Goal: Obtain resource: Download file/media

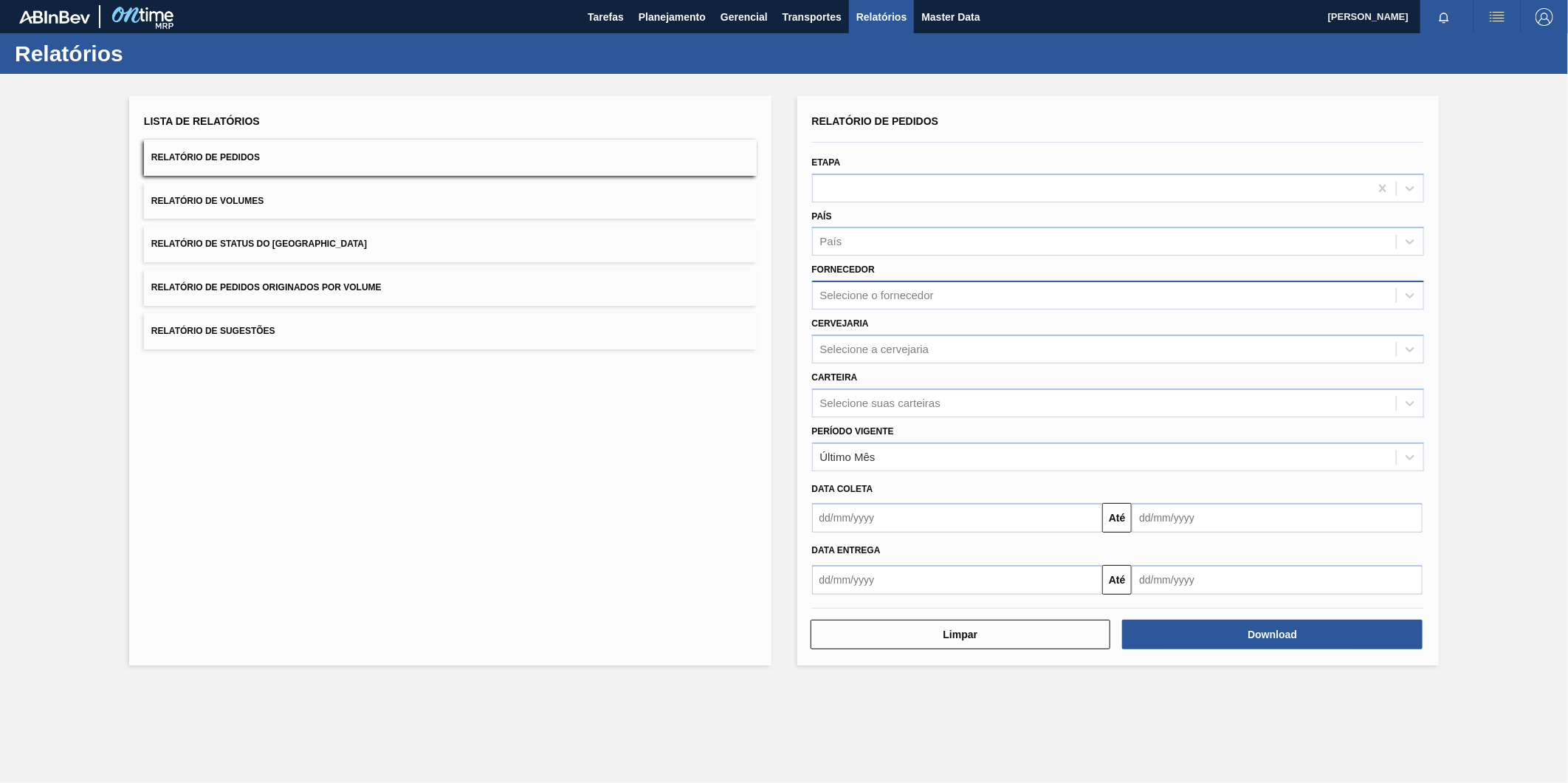
click at [934, 289] on div "Selecione o fornecedor" at bounding box center [877, 295] width 114 height 13
click at [934, 292] on div "Selecione o fornecedor" at bounding box center [1104, 296] width 584 height 22
paste input "280389"
type input "280389"
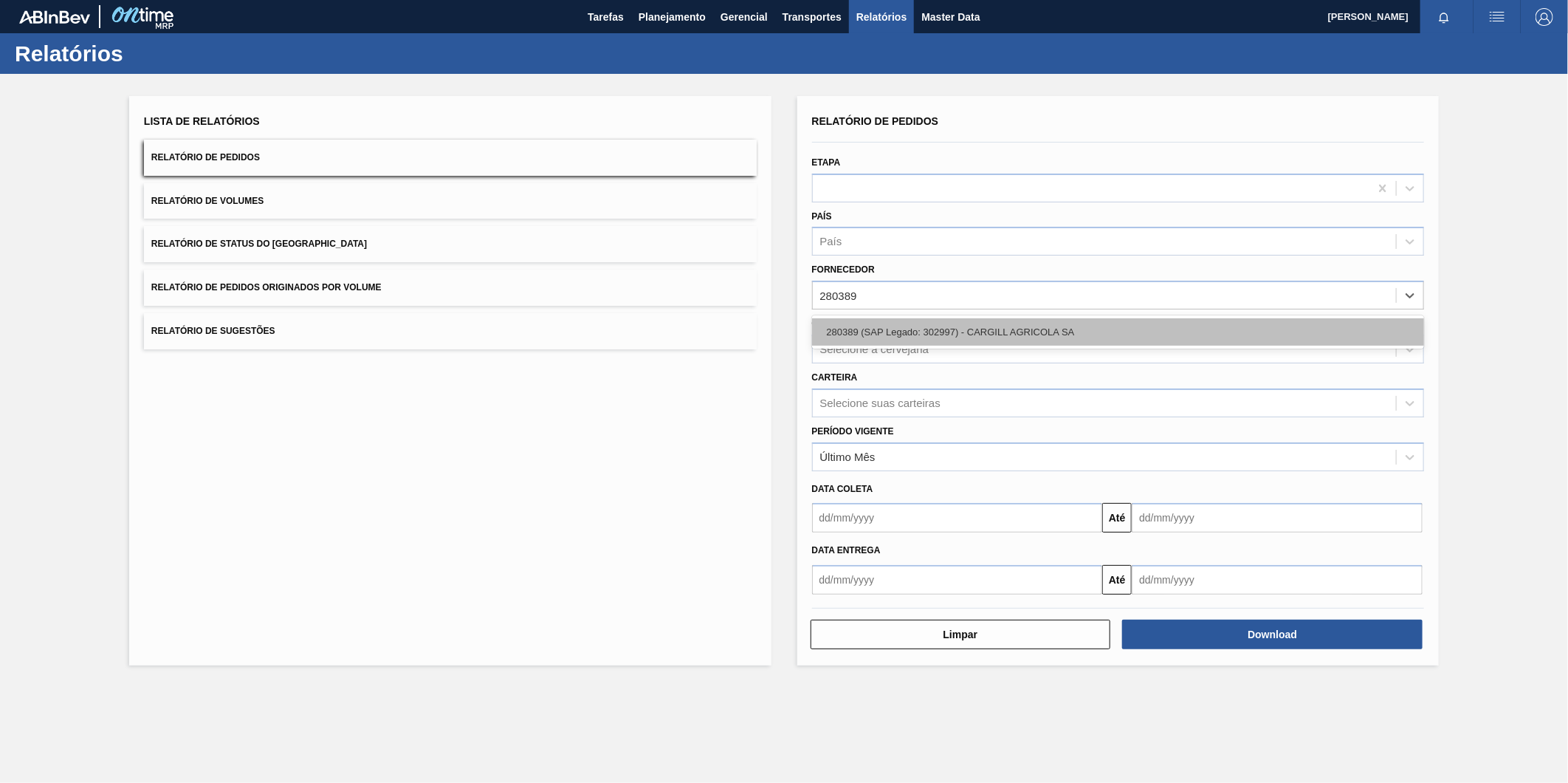
click at [931, 332] on div "280389 (SAP Legado: 302997) - CARGILL AGRICOLA SA" at bounding box center [1119, 332] width 613 height 28
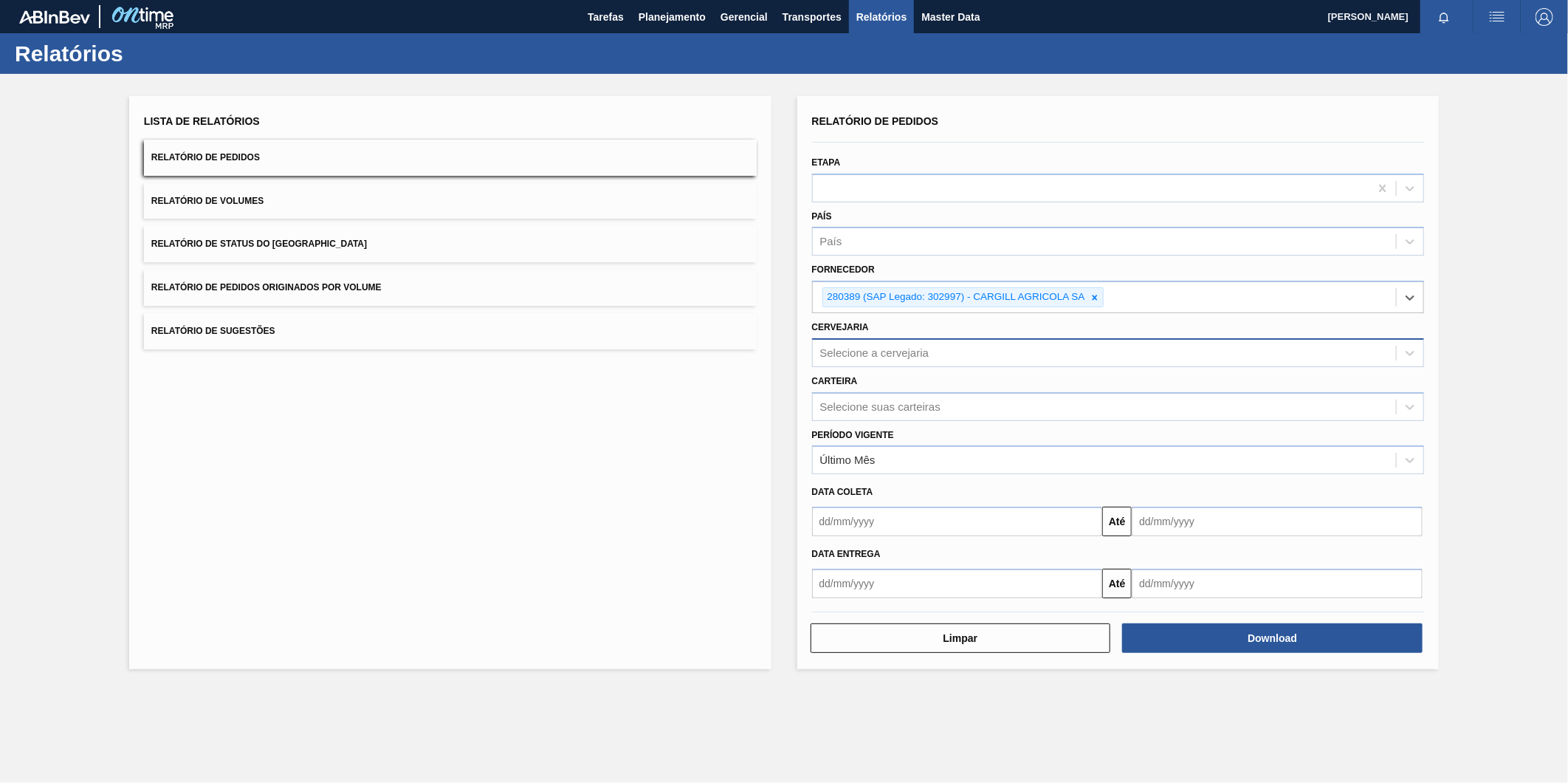
click at [912, 346] on div "Selecione a cervejaria" at bounding box center [875, 352] width 109 height 13
click at [902, 347] on div "Selecione a cervejaria" at bounding box center [875, 352] width 109 height 13
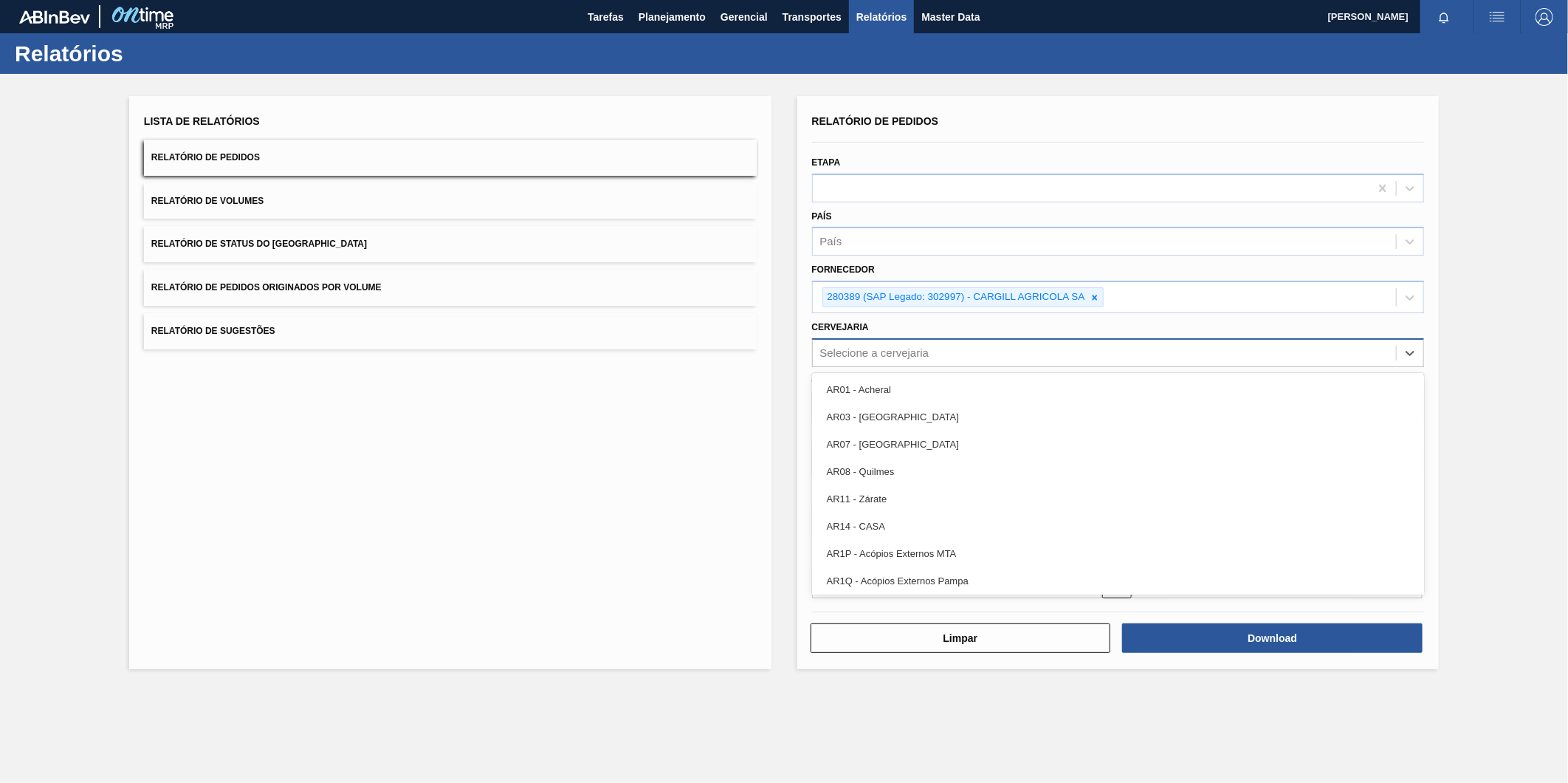
paste input "BR27"
type input "BR27"
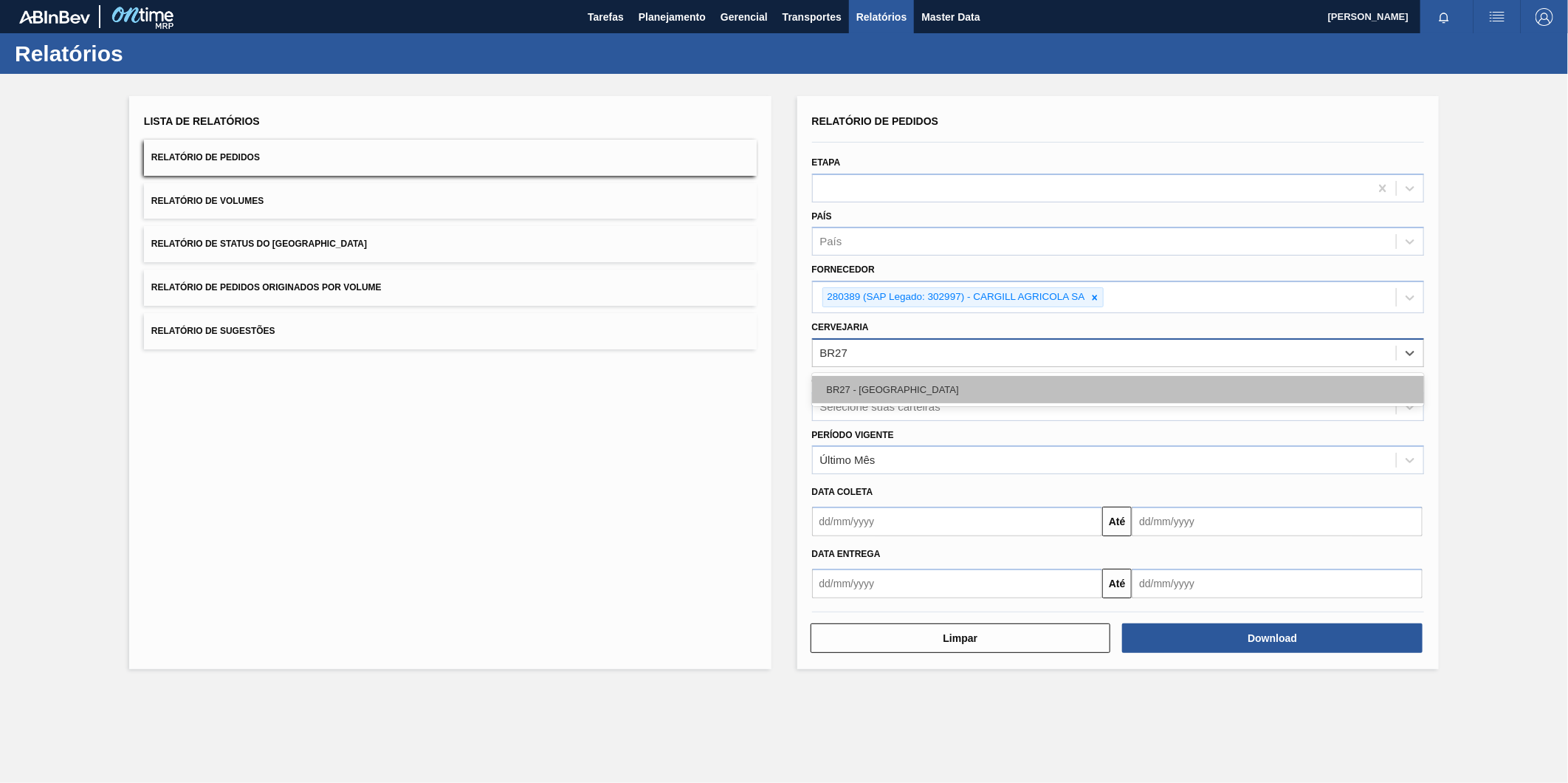
click at [888, 379] on div "BR27 - [GEOGRAPHIC_DATA]" at bounding box center [1119, 390] width 613 height 28
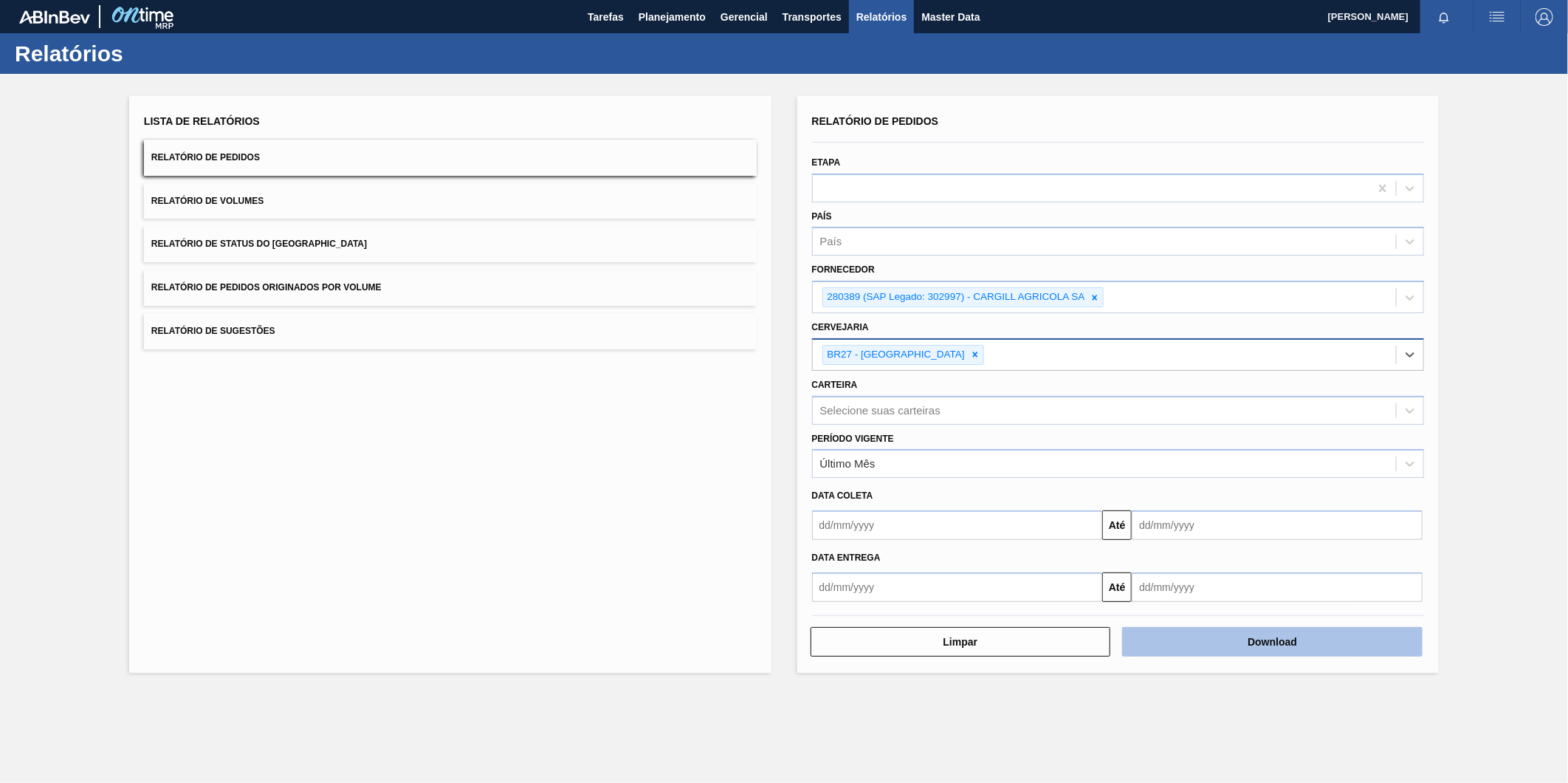
click at [1265, 632] on button "Download" at bounding box center [1272, 642] width 300 height 30
click at [1096, 293] on icon at bounding box center [1095, 297] width 10 height 10
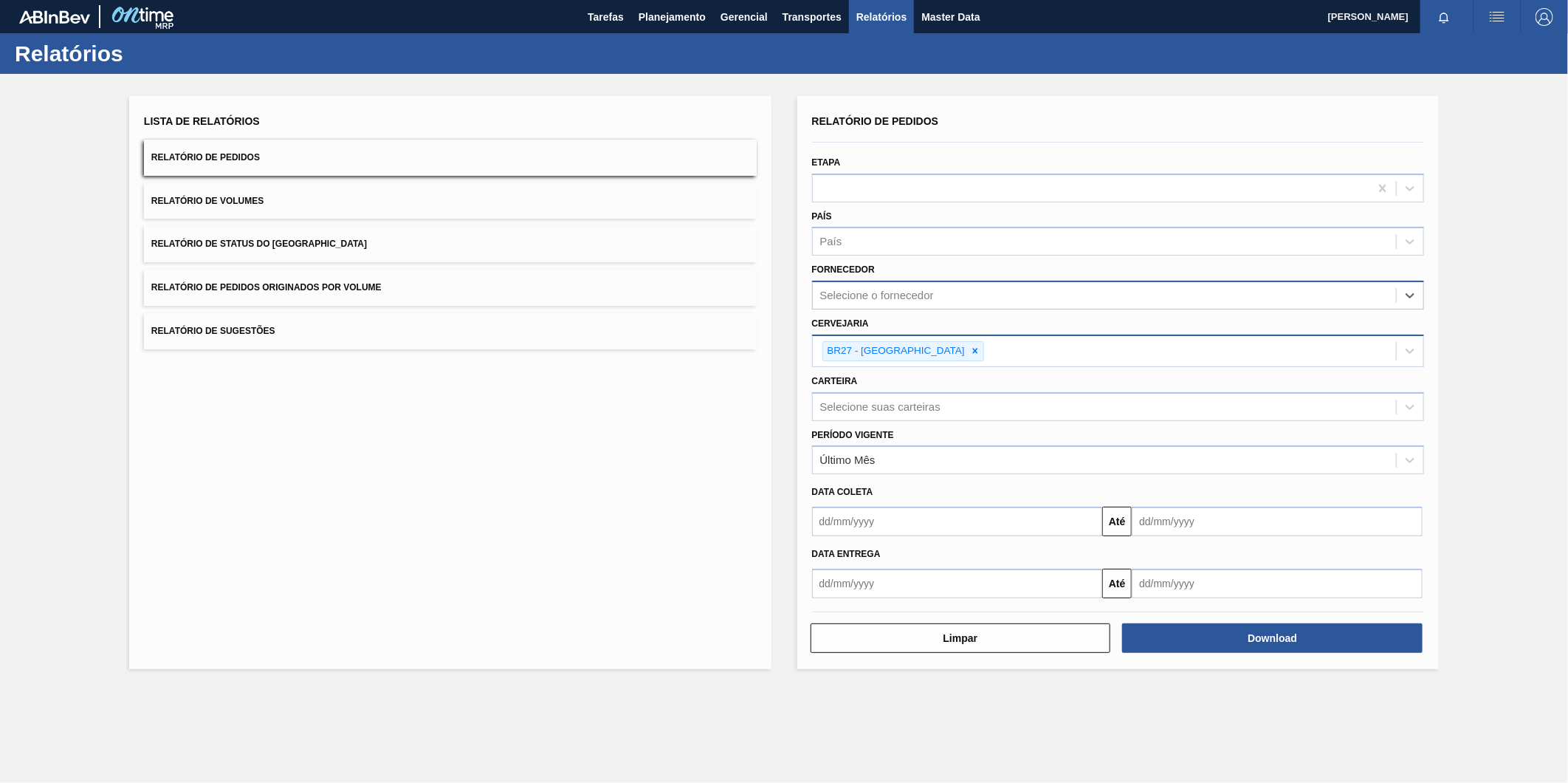
click at [934, 347] on div "BR27 - [GEOGRAPHIC_DATA]" at bounding box center [1104, 351] width 584 height 31
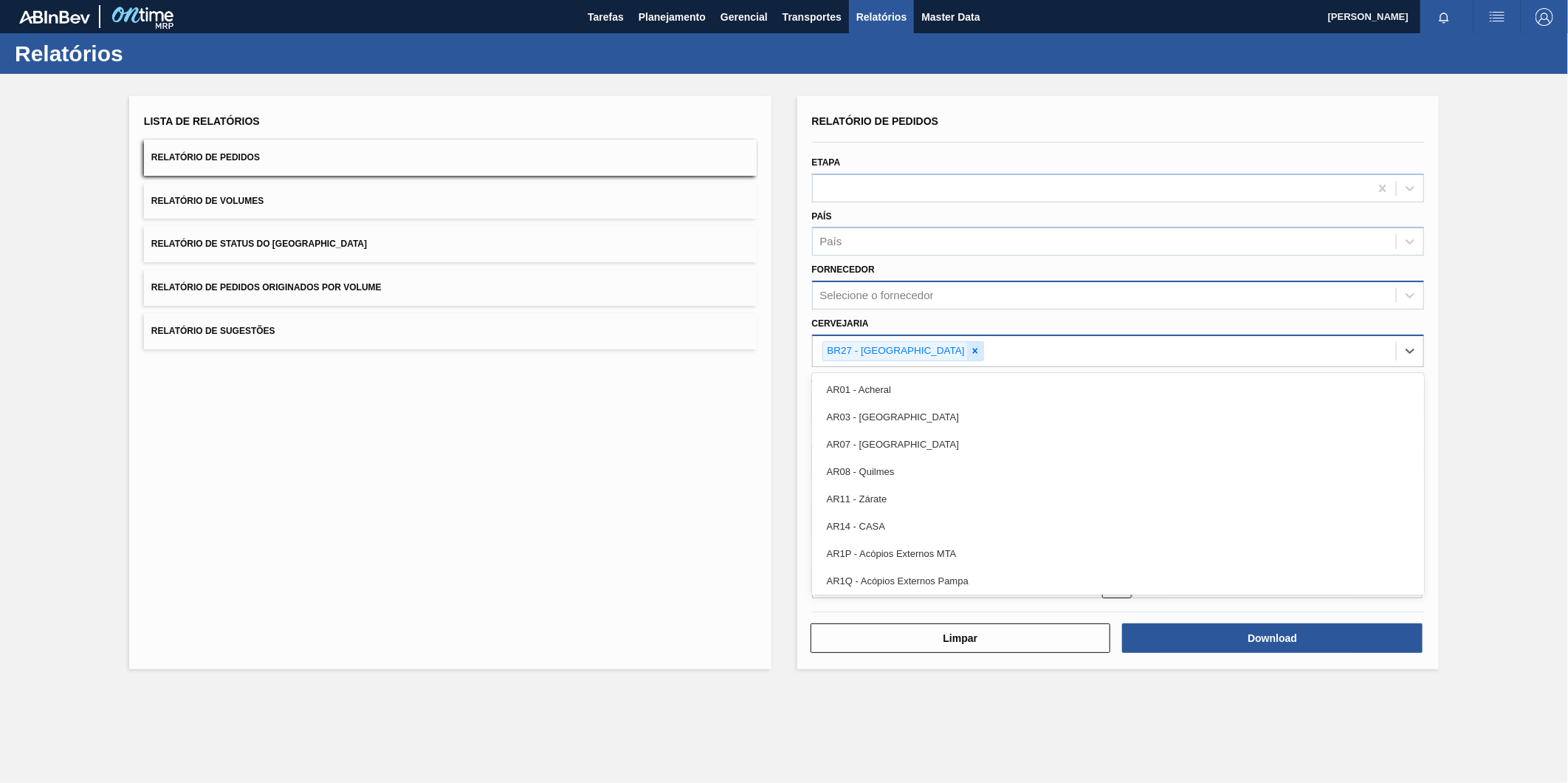
click at [970, 348] on icon at bounding box center [975, 351] width 10 height 10
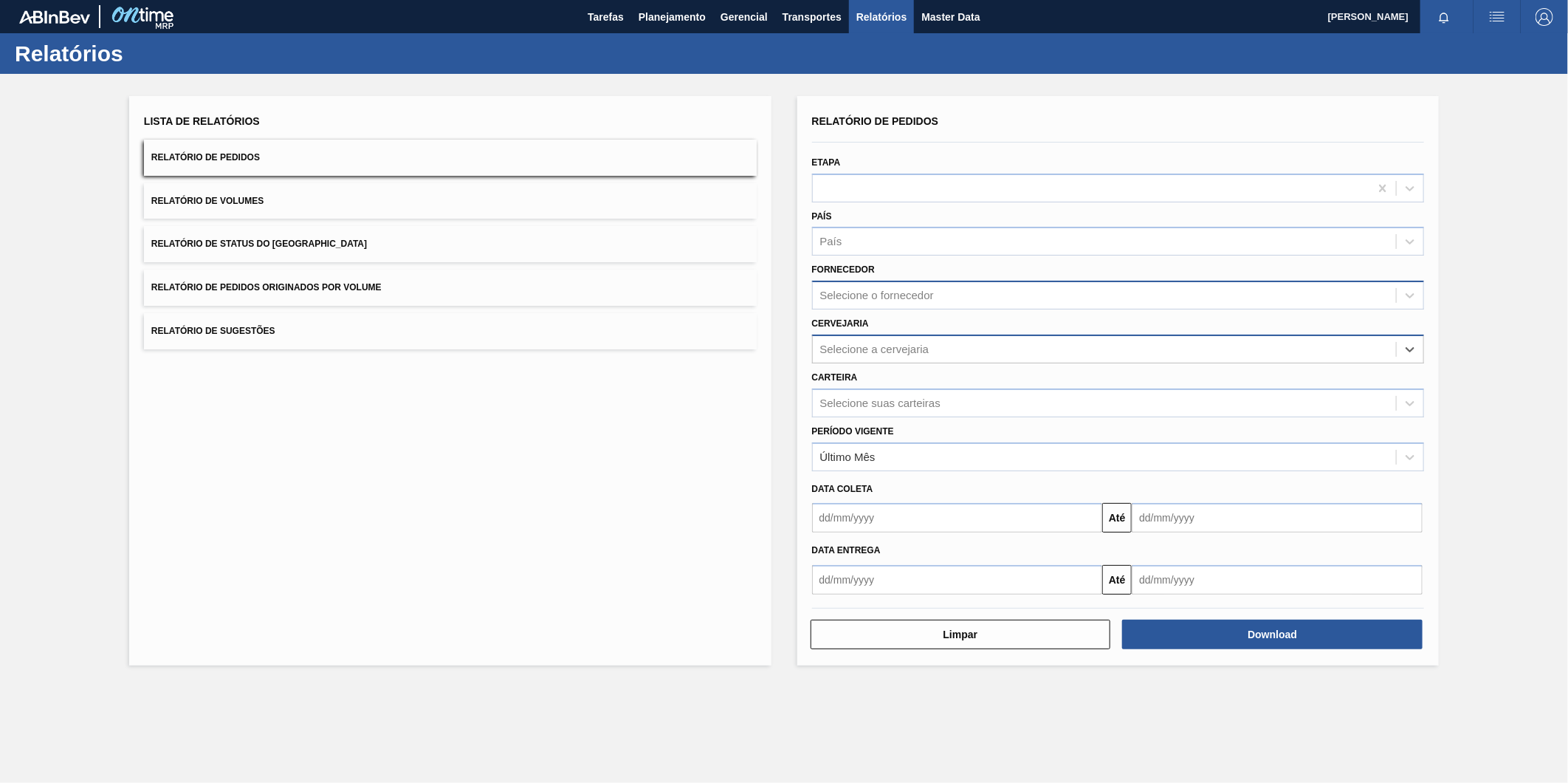
click at [886, 295] on div "Selecione o fornecedor" at bounding box center [877, 295] width 114 height 13
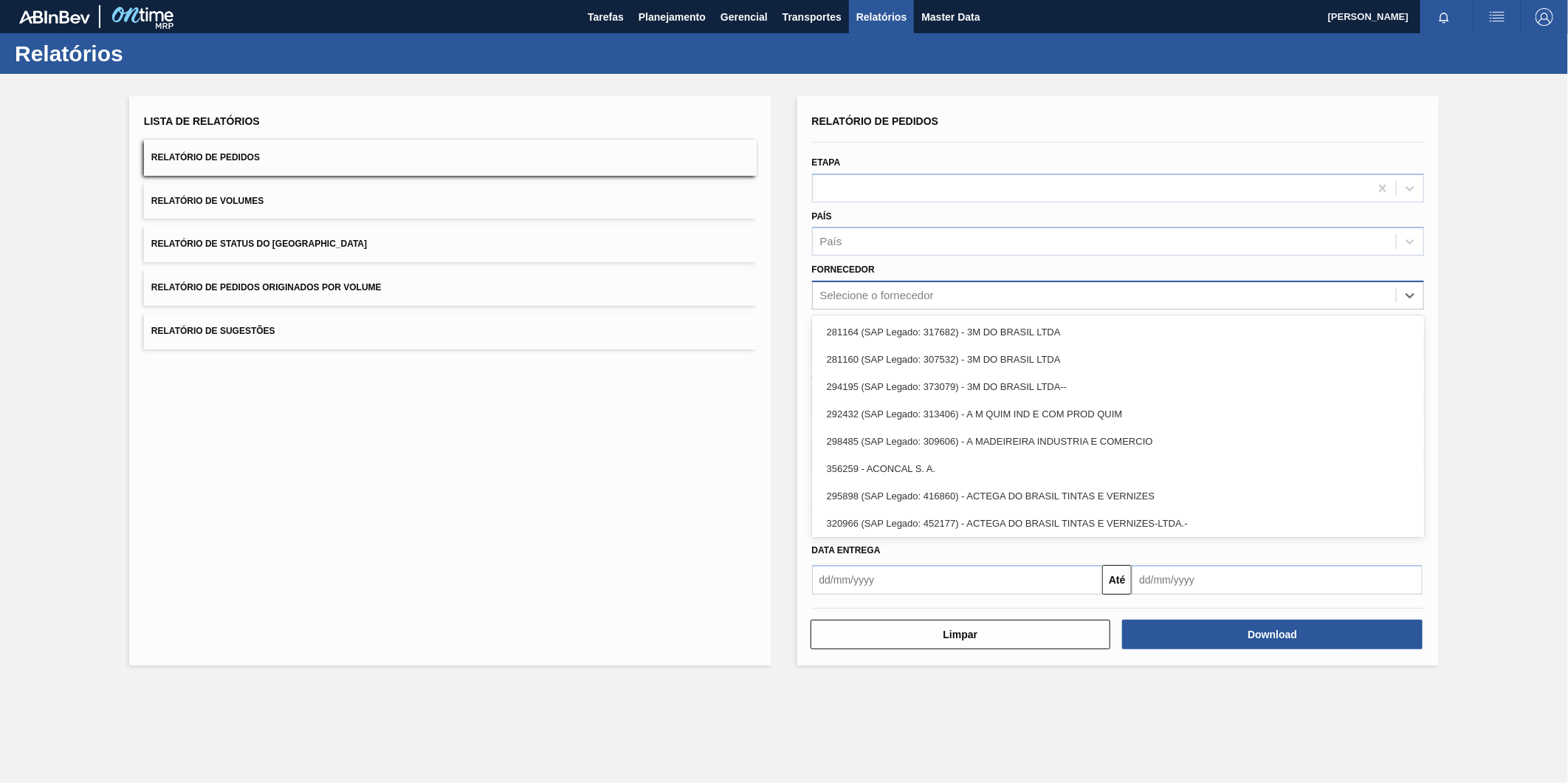
paste input "280304"
type input "280304"
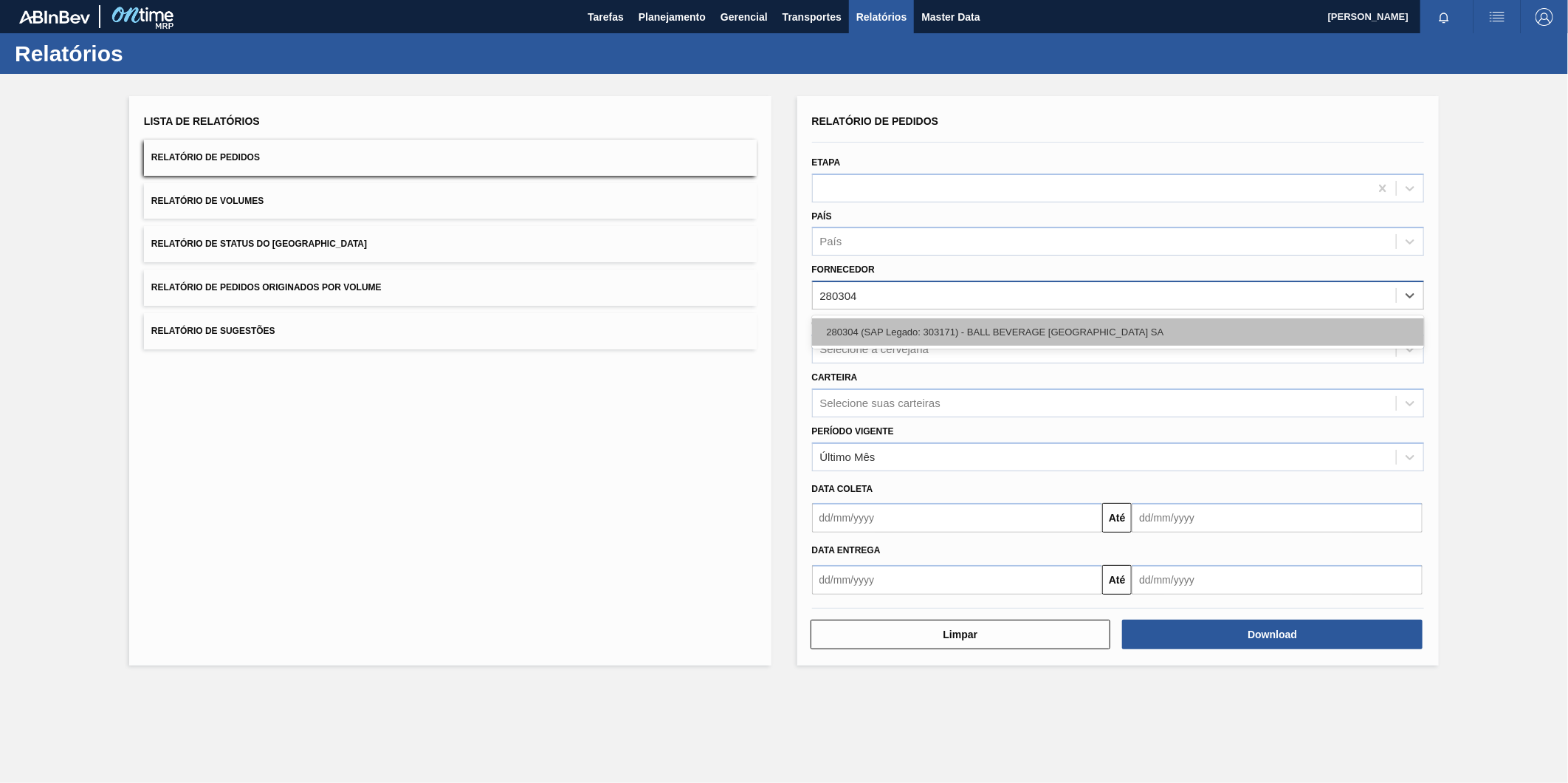
click at [899, 330] on div "280304 (SAP Legado: 303171) - BALL BEVERAGE [GEOGRAPHIC_DATA] SA" at bounding box center [1119, 332] width 613 height 28
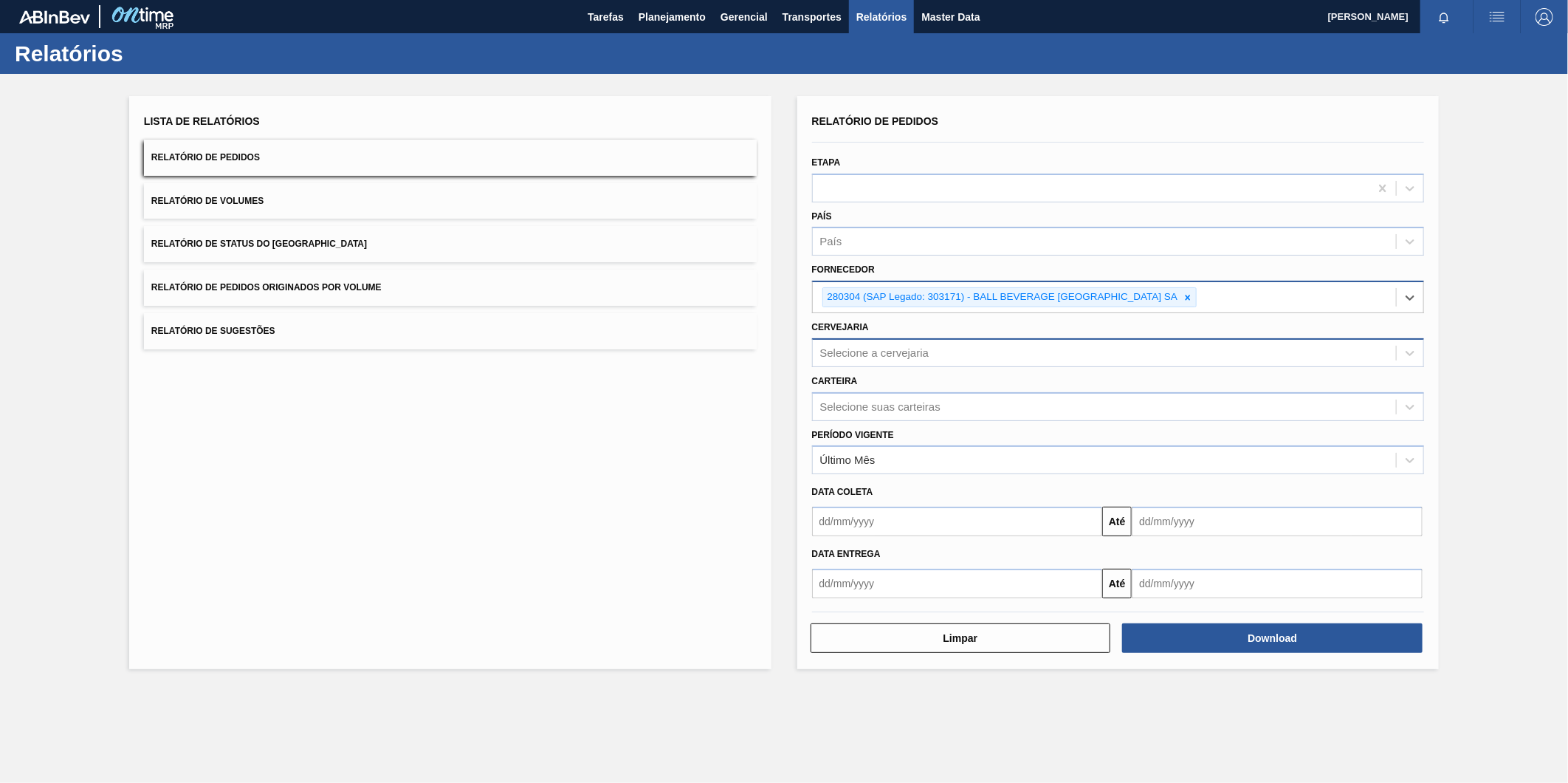
click at [898, 342] on div "Selecione a cervejaria" at bounding box center [1104, 353] width 584 height 22
type input "br27"
click at [888, 376] on div "BR27 - [GEOGRAPHIC_DATA]" at bounding box center [1119, 390] width 613 height 28
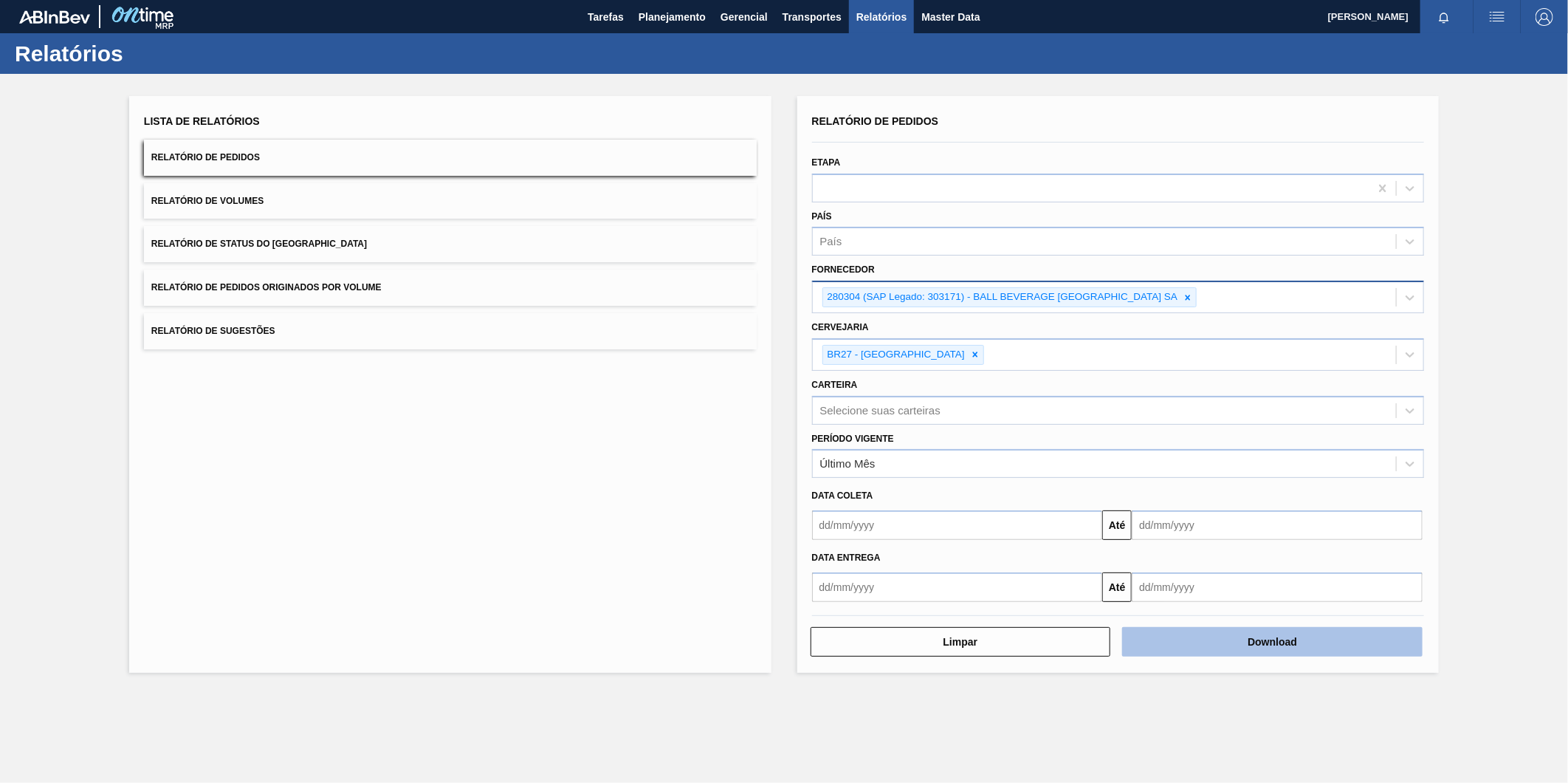
click at [1212, 631] on button "Download" at bounding box center [1272, 642] width 300 height 30
